Goal: Complete application form

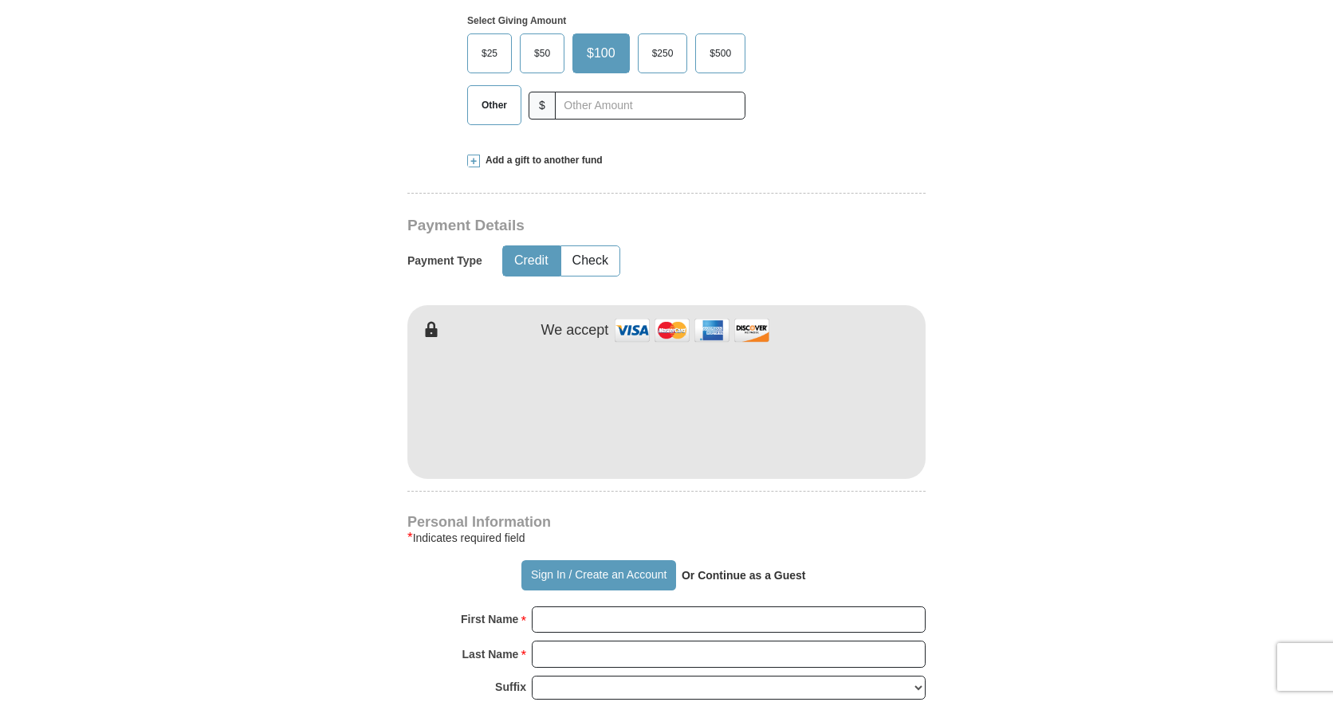
scroll to position [717, 0]
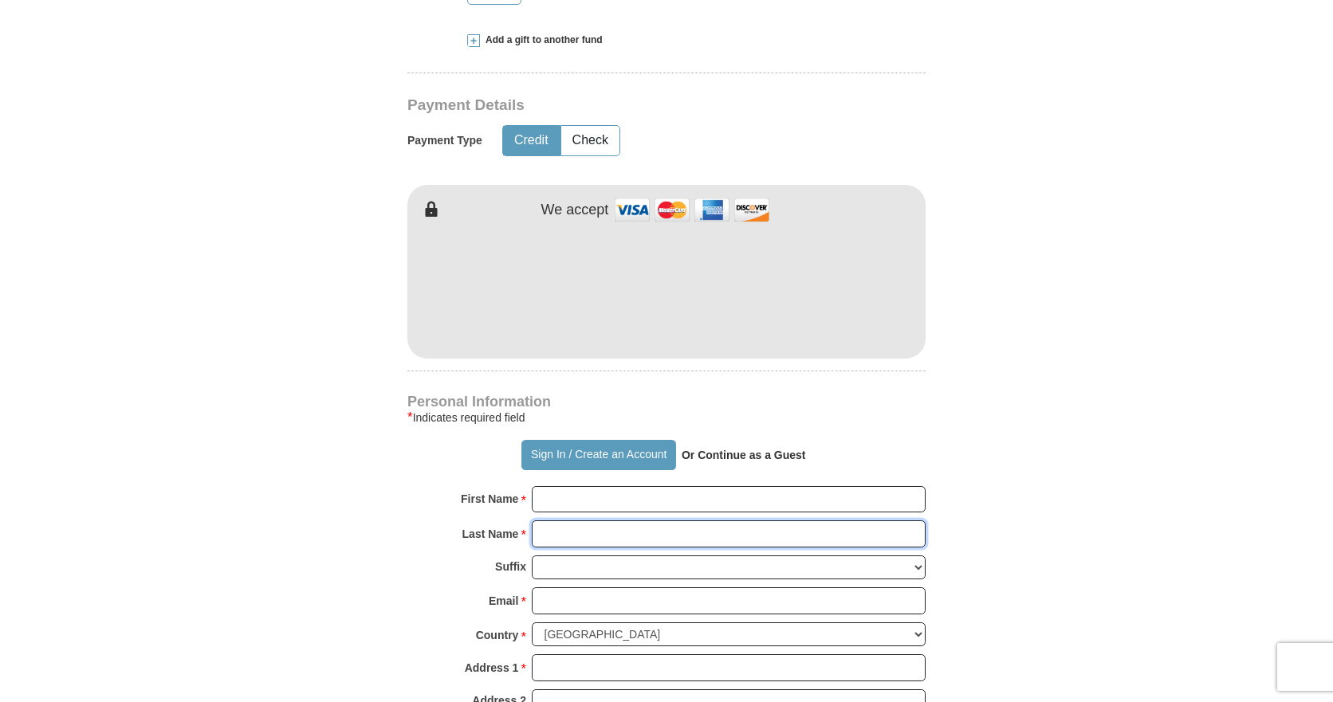
click at [650, 528] on input "Last Name *" at bounding box center [729, 533] width 394 height 27
click at [624, 501] on input "First Name *" at bounding box center [729, 499] width 394 height 27
type input "[PERSON_NAME]"
click at [612, 528] on input "Last Name *" at bounding box center [729, 533] width 394 height 27
type input "Mandelin"
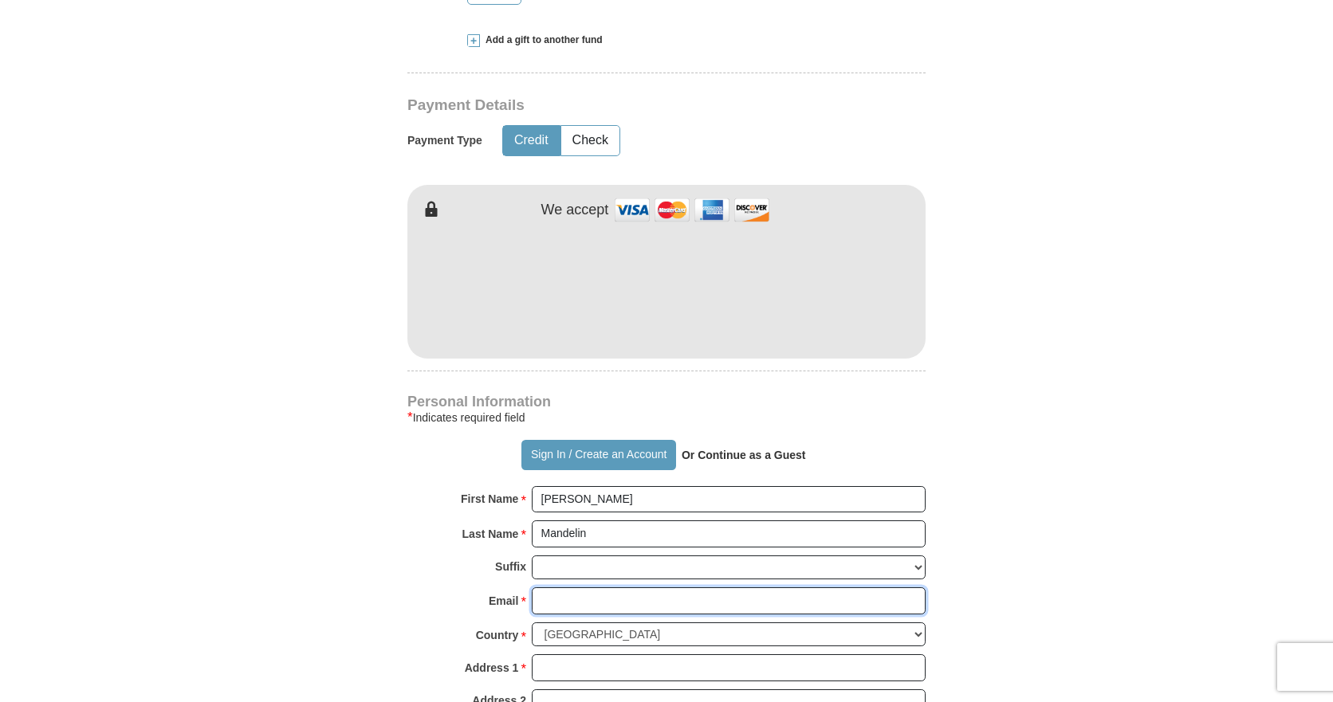
click at [606, 607] on input "Email *" at bounding box center [729, 600] width 394 height 27
type input "L"
type input "[EMAIL_ADDRESS][DOMAIN_NAME]"
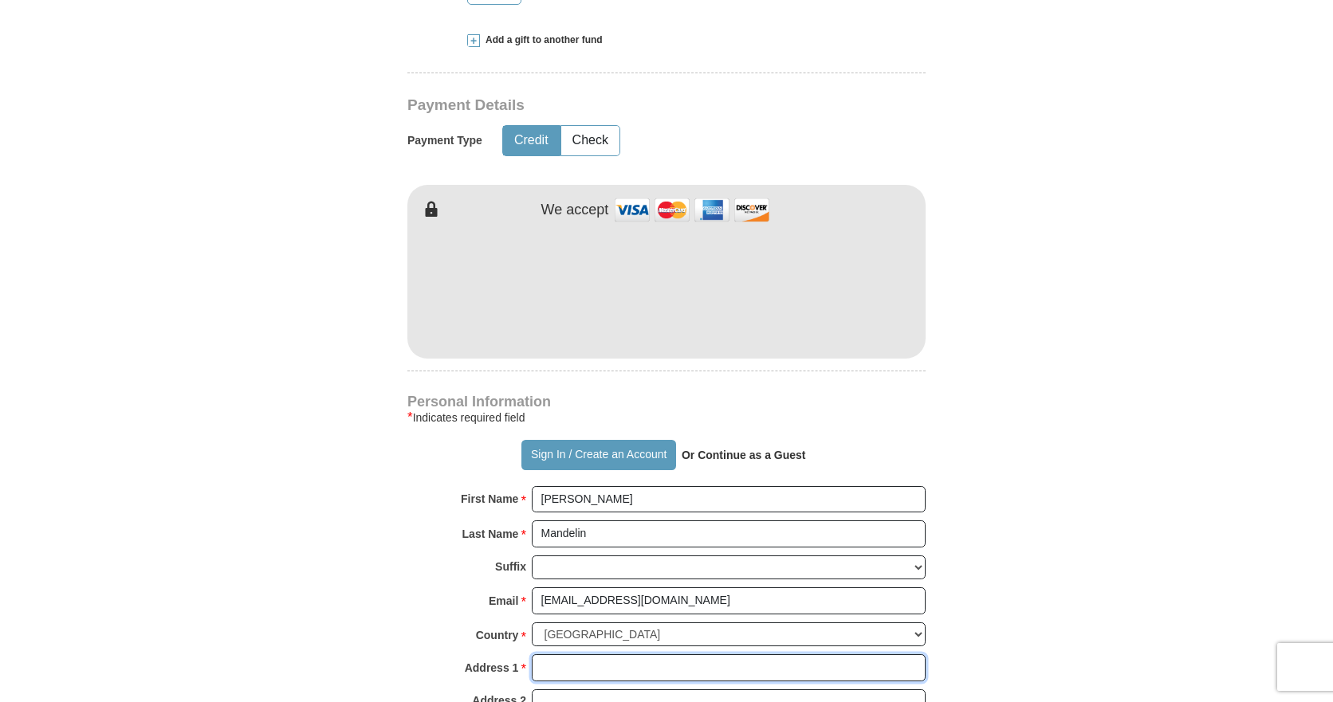
click at [633, 661] on input "Address 1 *" at bounding box center [729, 667] width 394 height 27
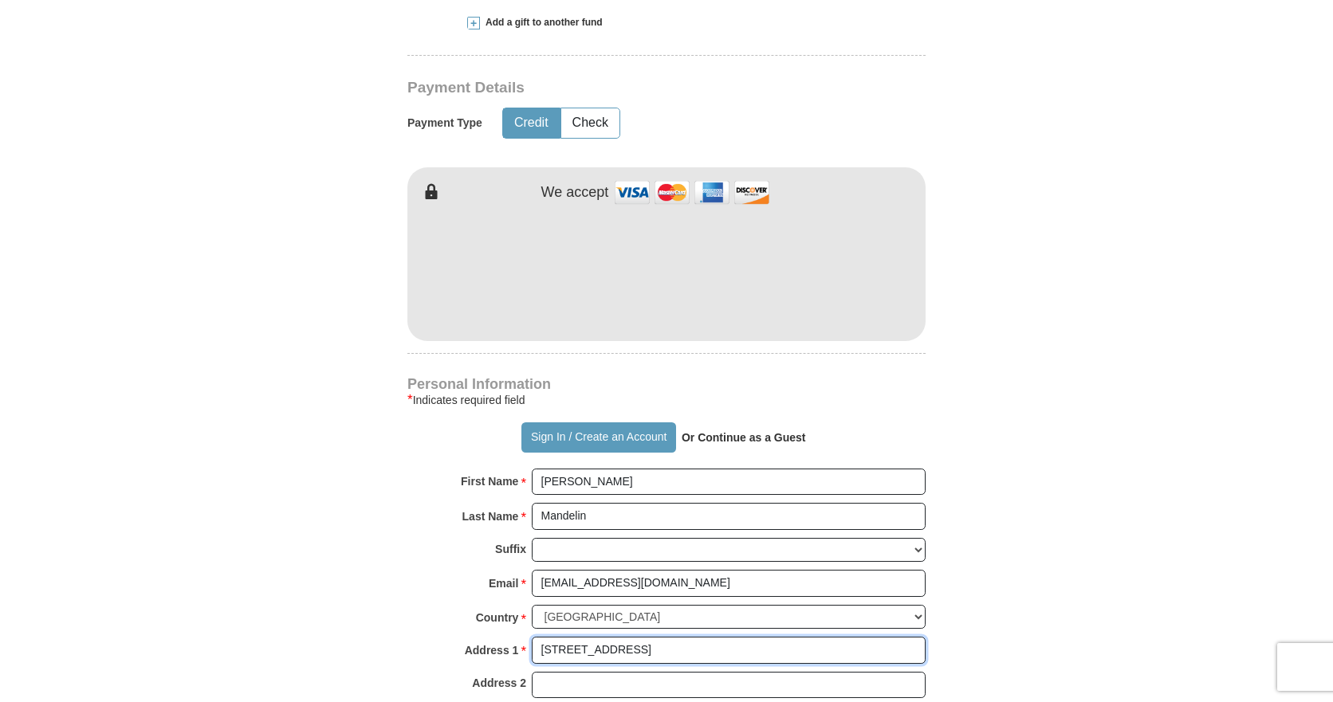
scroll to position [956, 0]
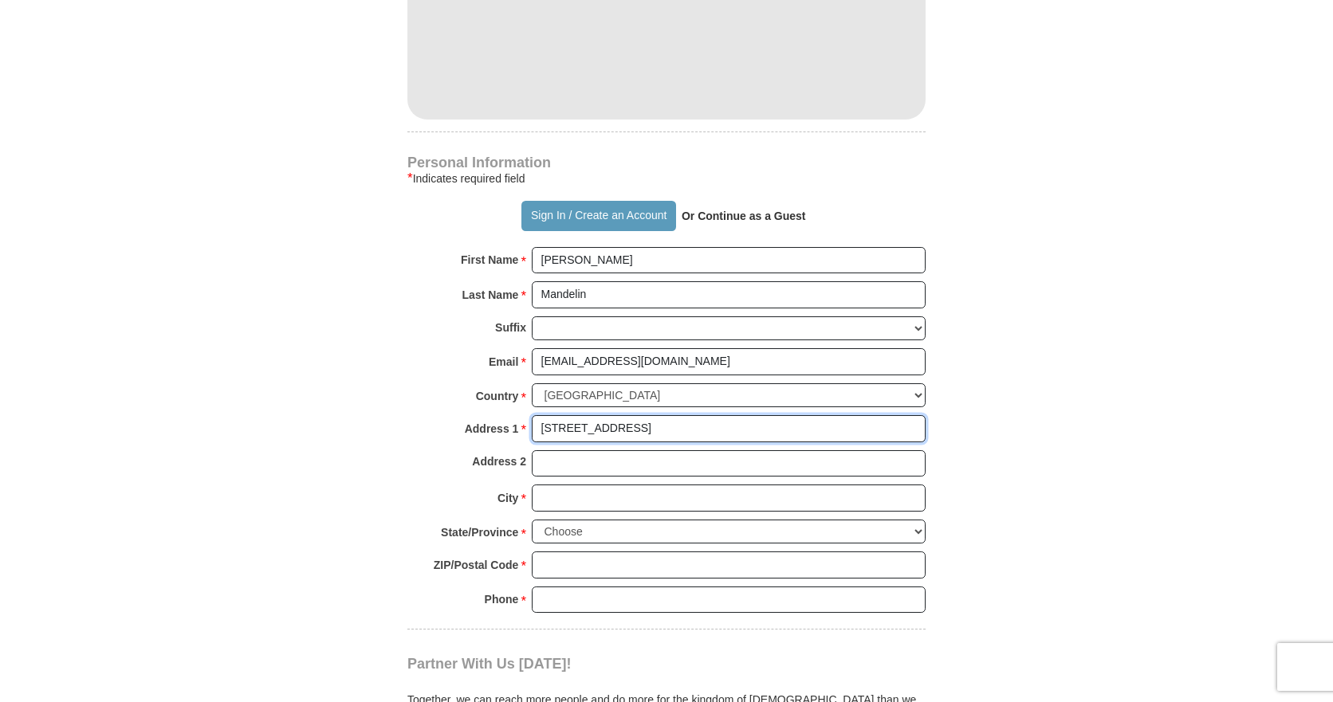
type input "[STREET_ADDRESS]"
click at [601, 489] on input "City *" at bounding box center [729, 498] width 394 height 27
type input "[GEOGRAPHIC_DATA]"
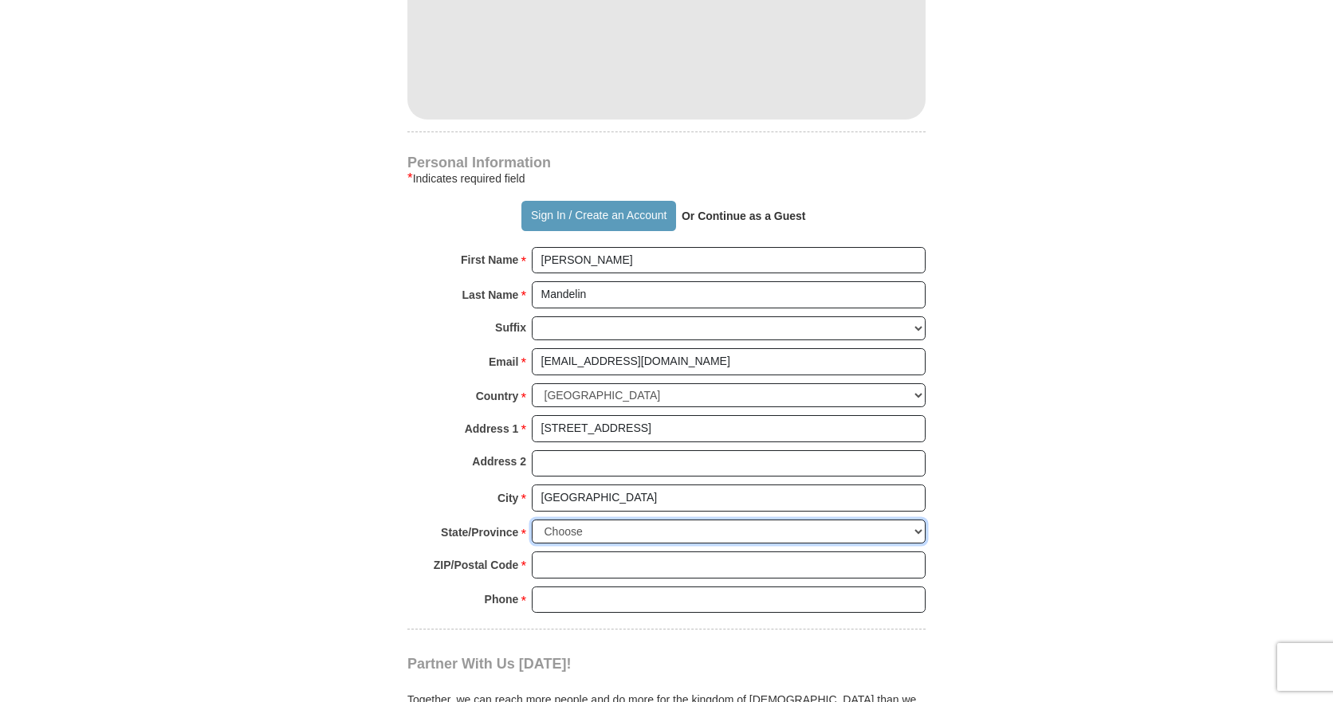
click at [917, 531] on select "Choose [US_STATE] [US_STATE] [US_STATE] [US_STATE] [US_STATE] Armed Forces Amer…" at bounding box center [729, 532] width 394 height 25
select select "WI"
click at [532, 520] on select "Choose [US_STATE] [US_STATE] [US_STATE] [US_STATE] [US_STATE] Armed Forces Amer…" at bounding box center [729, 532] width 394 height 25
click at [685, 557] on input "ZIP/Postal Code *" at bounding box center [729, 565] width 394 height 27
type input "53233"
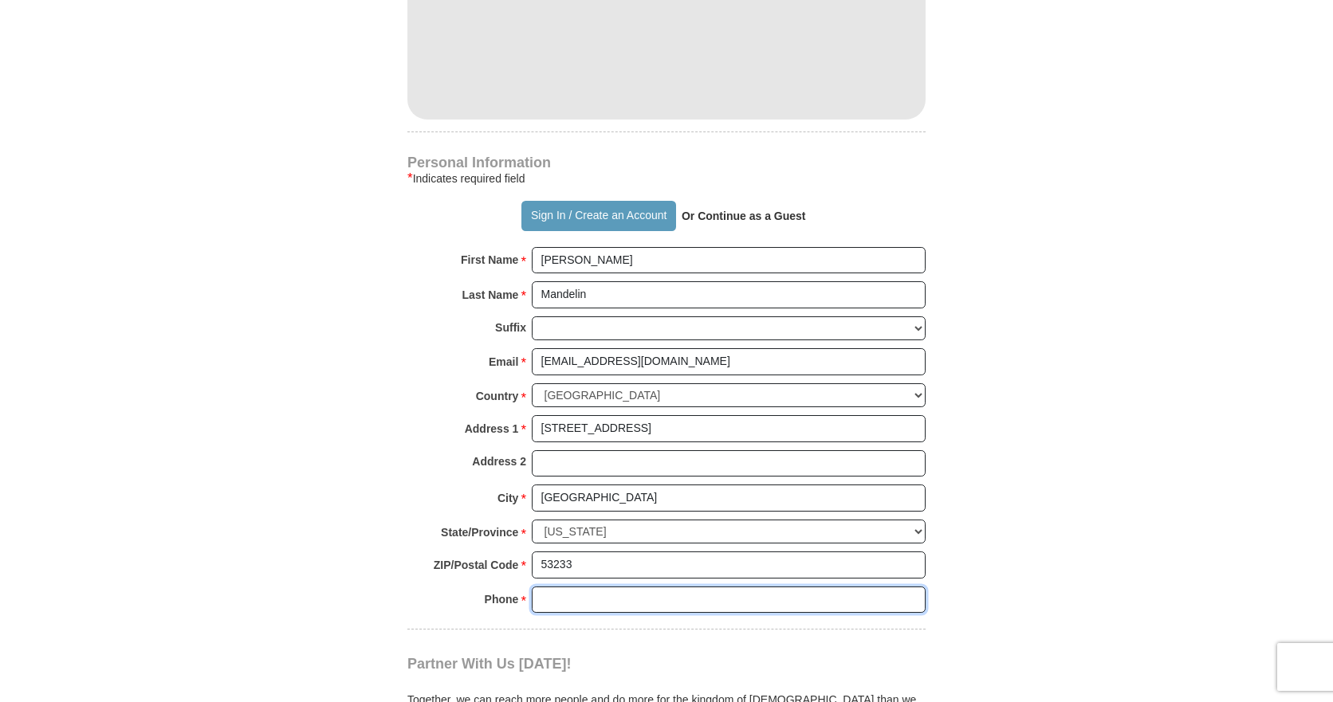
click at [619, 608] on input "Phone * *" at bounding box center [729, 600] width 394 height 27
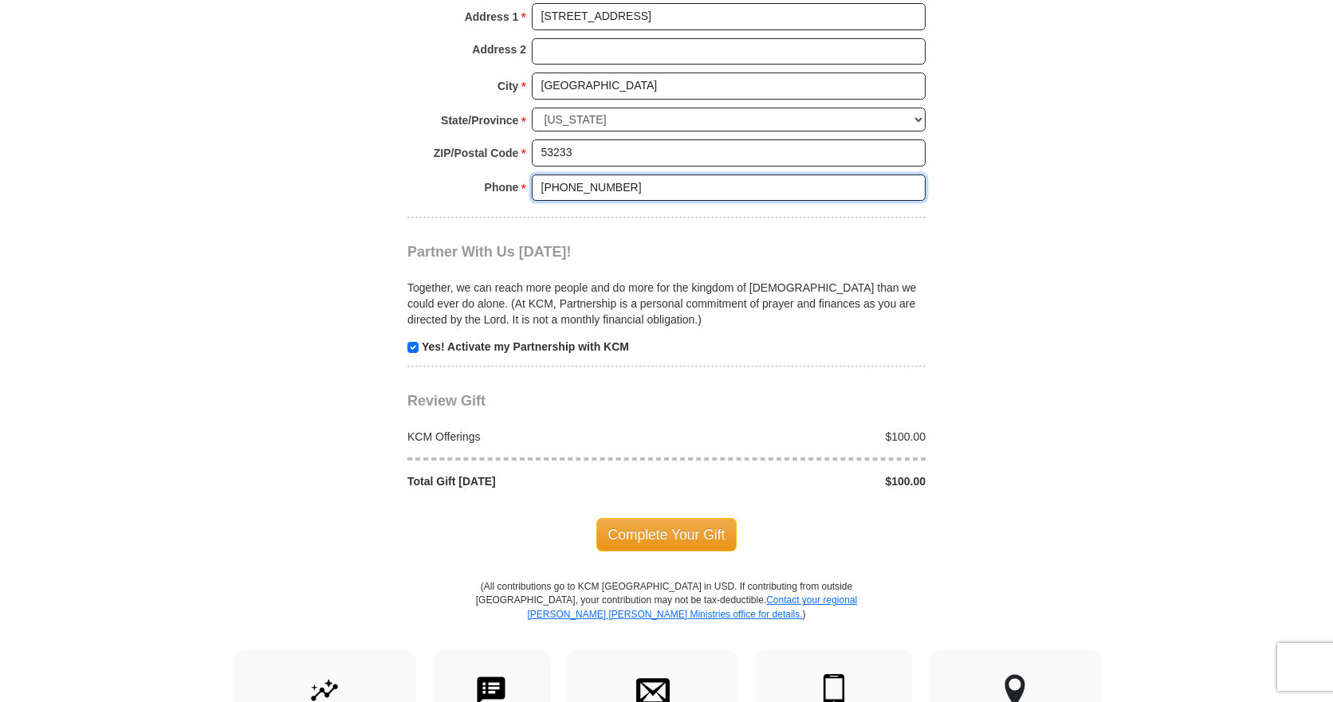
scroll to position [1355, 0]
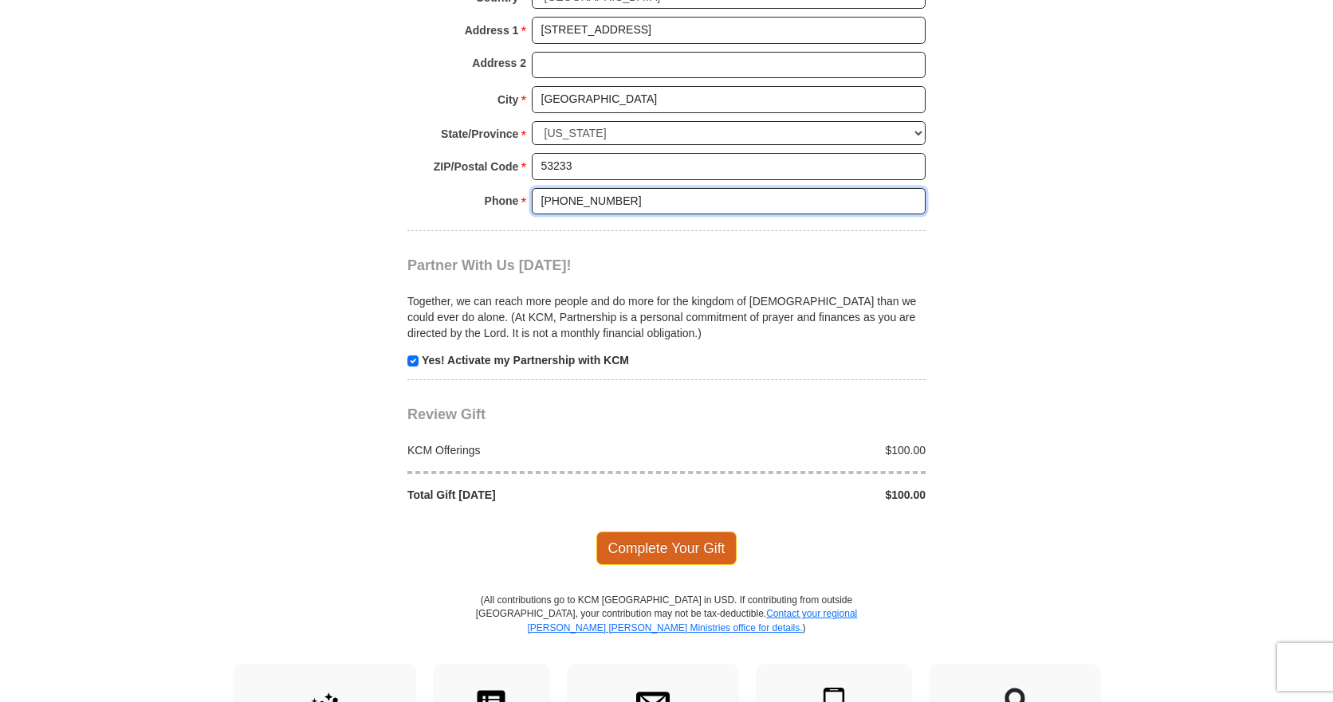
type input "[PHONE_NUMBER]"
click at [654, 556] on span "Complete Your Gift" at bounding box center [666, 548] width 141 height 33
